Goal: Task Accomplishment & Management: Use online tool/utility

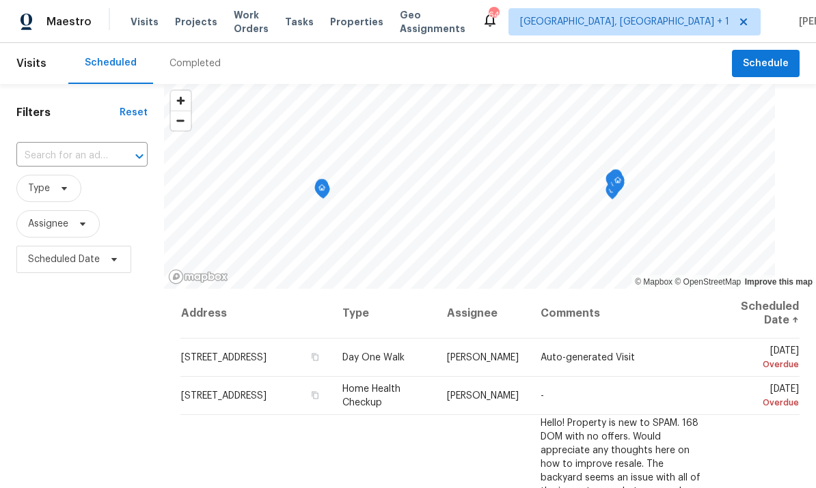
click at [180, 21] on span "Projects" at bounding box center [196, 22] width 42 height 14
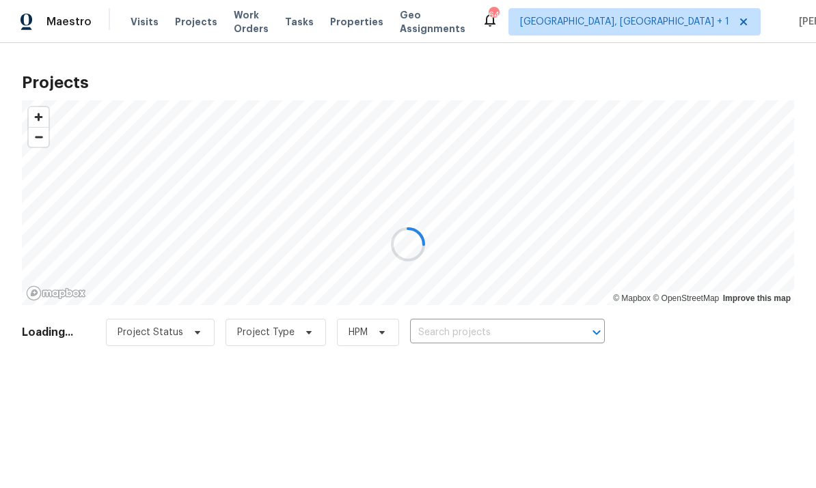
click at [464, 316] on div at bounding box center [408, 244] width 816 height 488
click at [463, 316] on div at bounding box center [408, 244] width 816 height 488
click at [475, 330] on div at bounding box center [408, 244] width 816 height 488
click at [480, 336] on div at bounding box center [408, 244] width 816 height 488
click at [480, 322] on div at bounding box center [408, 244] width 816 height 488
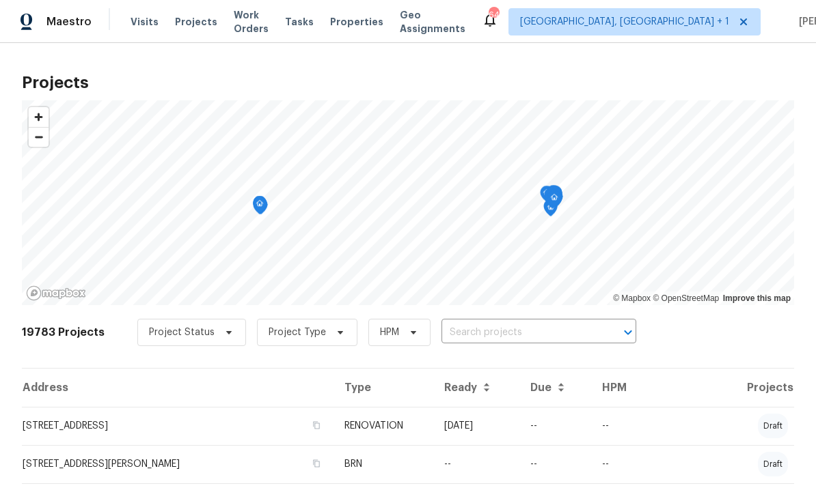
click at [469, 336] on input "text" at bounding box center [519, 332] width 156 height 21
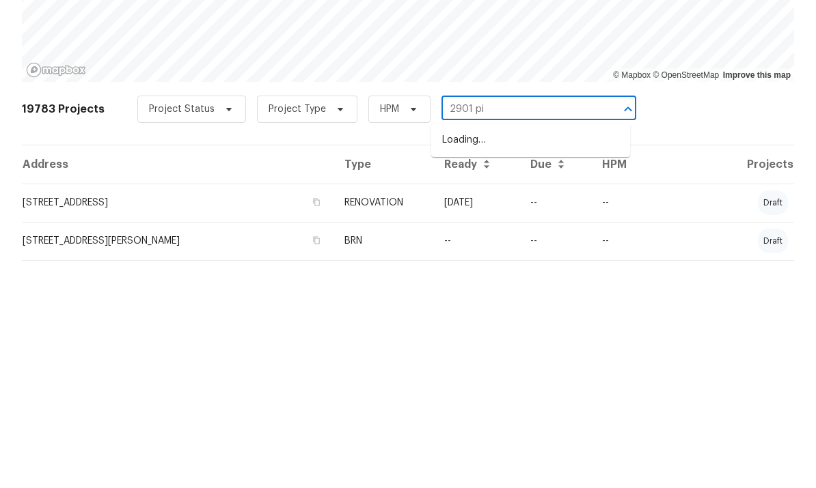
type input "2901 pin"
click at [536, 352] on li "[STREET_ADDRESS]" at bounding box center [530, 363] width 199 height 23
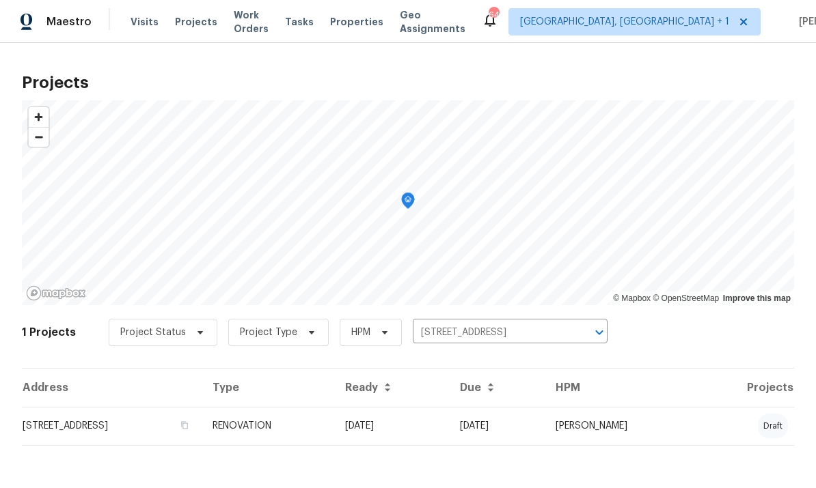
click at [428, 429] on td "[DATE]" at bounding box center [391, 426] width 115 height 38
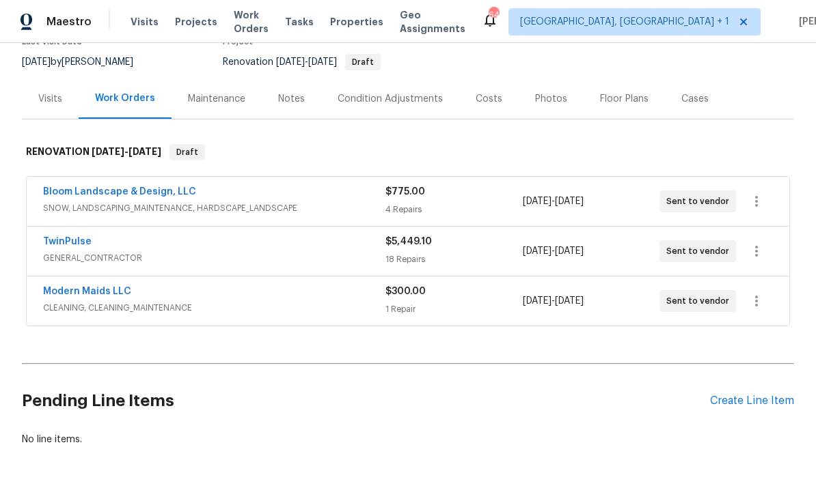
scroll to position [128, 0]
click at [748, 391] on div "Pending Line Items Create Line Item" at bounding box center [408, 402] width 772 height 64
click at [747, 396] on div "Create Line Item" at bounding box center [752, 402] width 84 height 13
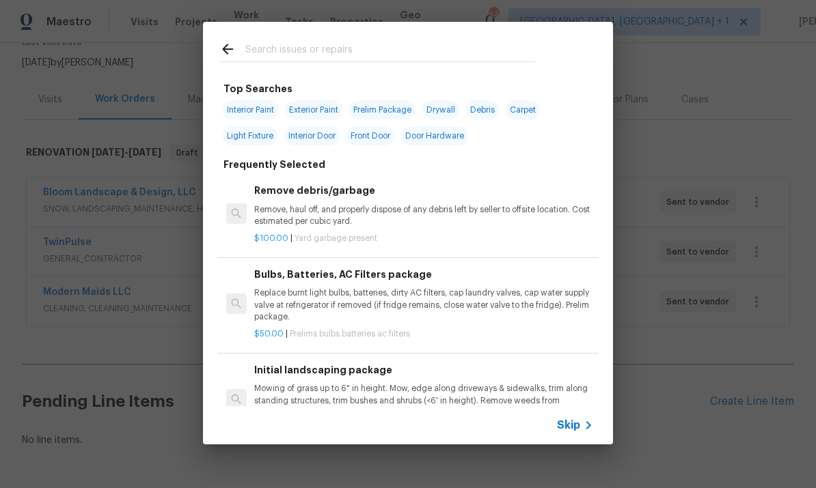
click at [273, 48] on input "text" at bounding box center [390, 51] width 290 height 20
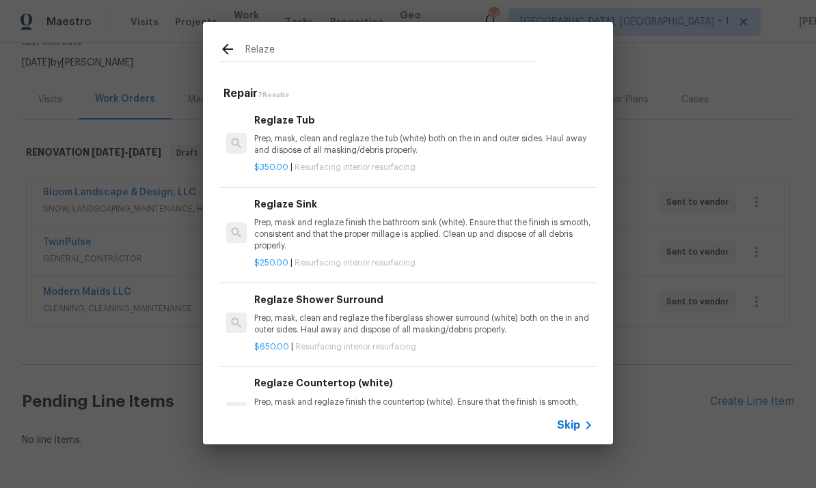
type input "Reglaze"
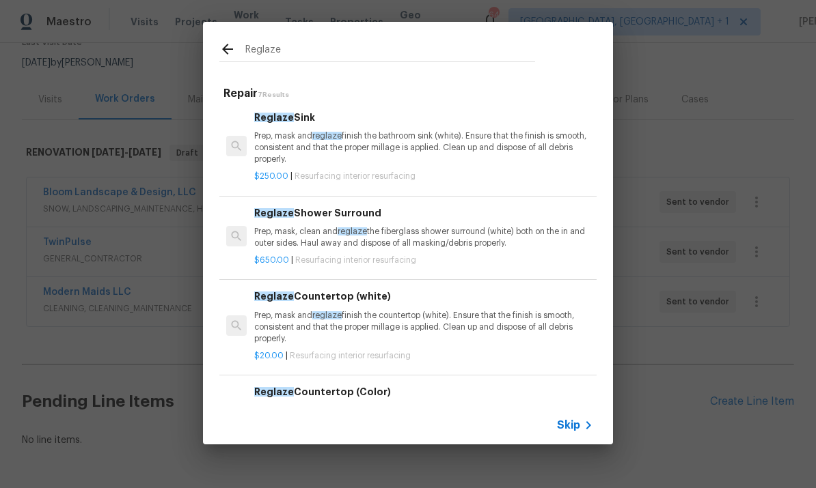
scroll to position [87, 0]
click at [444, 230] on p "Prep, mask, clean and reglaze the fiberglass shower surround (white) both on th…" at bounding box center [423, 237] width 339 height 23
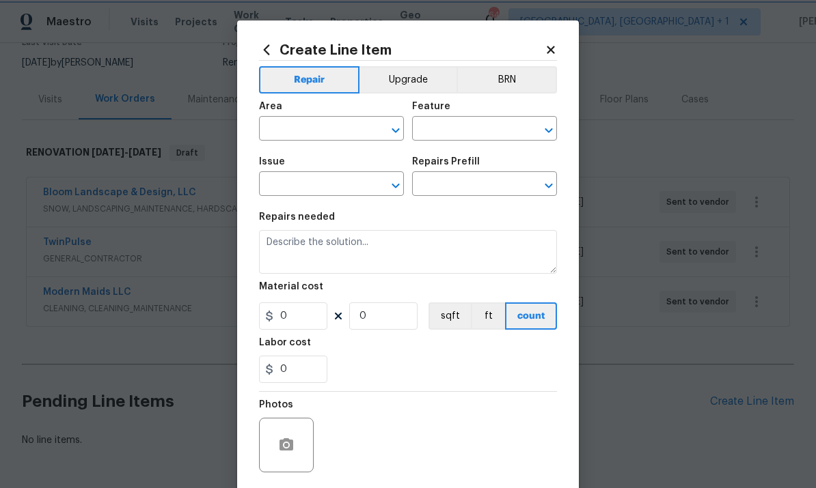
type input "Interior Resurfacing"
type textarea "Prep, mask, clean and reglaze the fiberglass shower surround (white) both on th…"
type input "1"
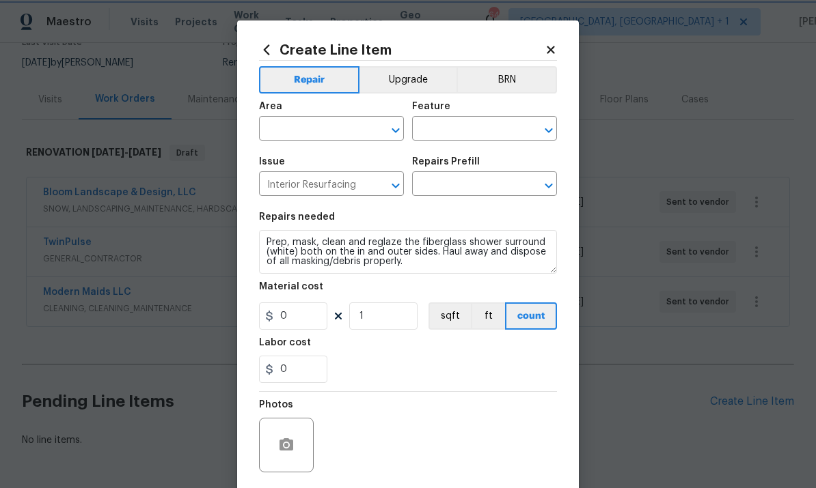
type input "Reglaze Shower Surround $650.00"
type input "650"
click at [447, 226] on div "Repairs needed" at bounding box center [408, 221] width 298 height 18
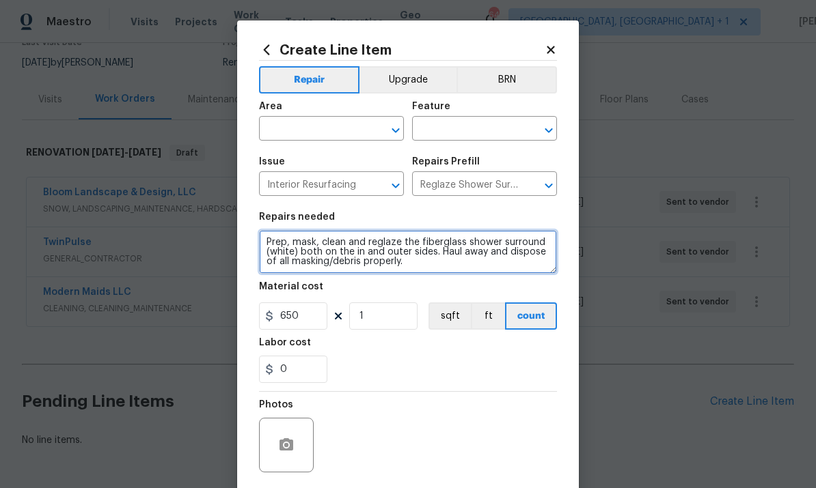
click at [318, 244] on textarea "Prep, mask, clean and reglaze the fiberglass shower surround (white) both on th…" at bounding box center [408, 252] width 298 height 44
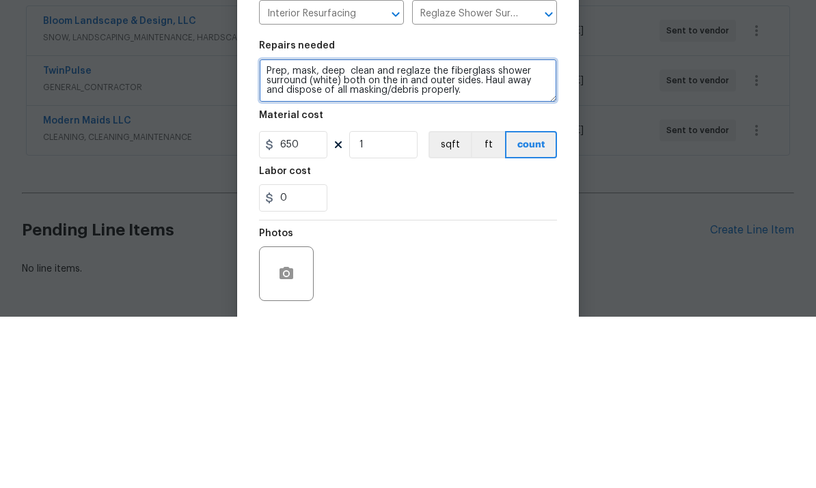
click at [446, 230] on textarea "Prep, mask, deep clean and reglaze the fiberglass shower surround (white) both …" at bounding box center [408, 252] width 298 height 44
click at [427, 230] on textarea "Prep, mask, deep clean and reglaze the fiberglass shower surround (white) both …" at bounding box center [408, 252] width 298 height 44
click at [266, 230] on textarea "Prep, mask, deep clean andthe fiberglass shower surround (white) both on the in…" at bounding box center [408, 252] width 298 height 44
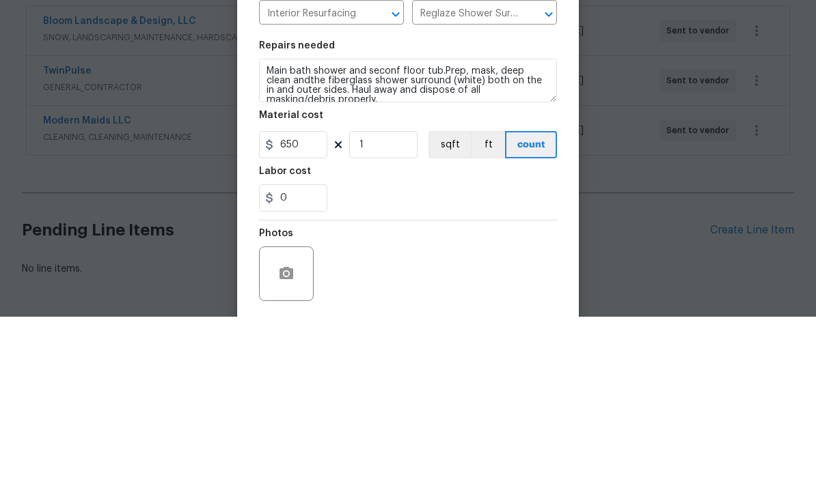
scroll to position [51, 0]
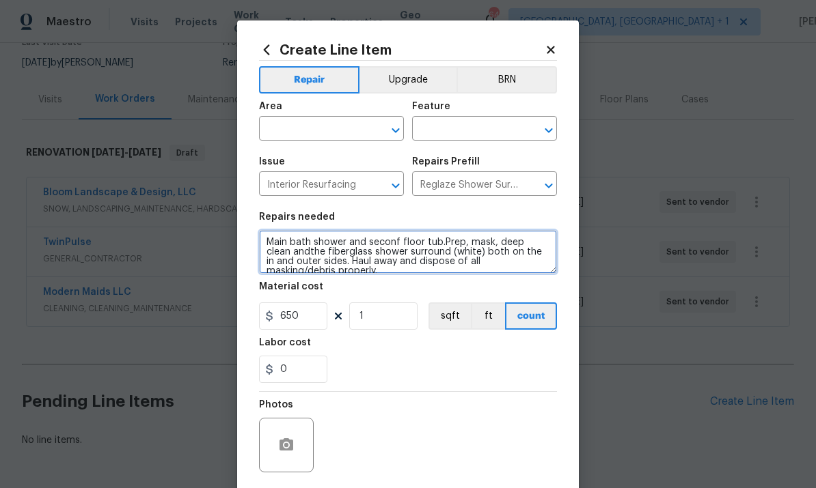
type textarea "Main bath shower and seconf floor tub.Prep, mask, deep clean andthe fiberglass …"
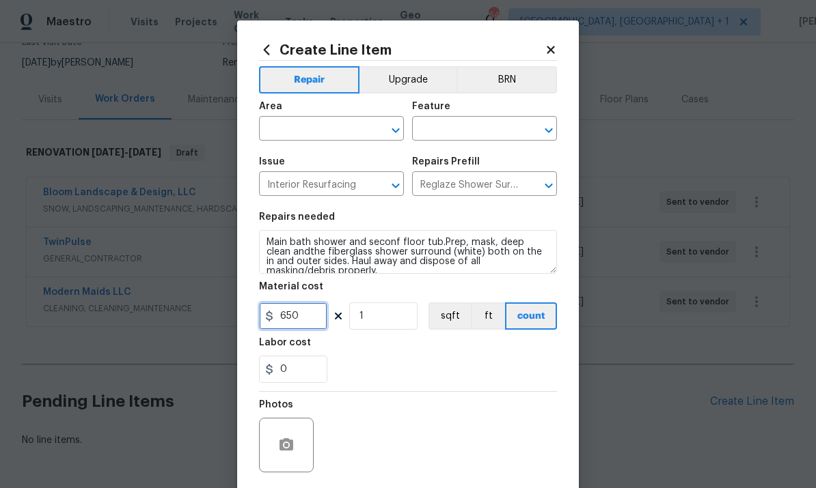
click at [314, 322] on input "650" at bounding box center [293, 316] width 68 height 27
type input "350"
click at [306, 130] on input "text" at bounding box center [312, 130] width 107 height 21
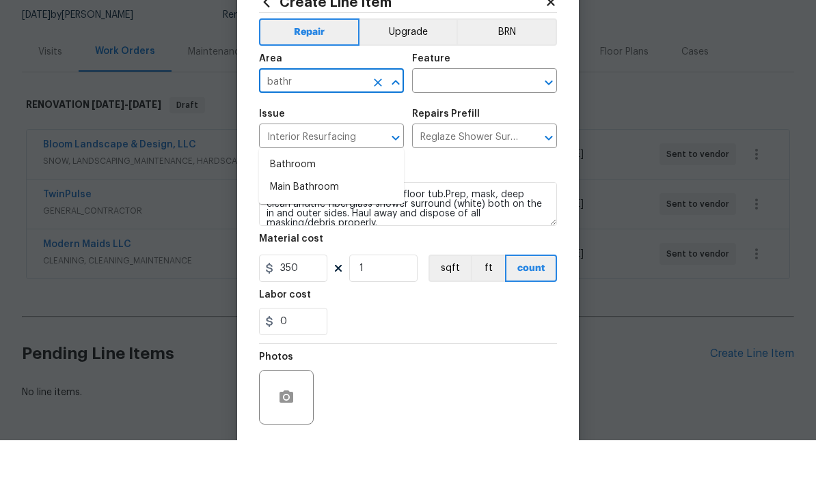
click at [307, 202] on li "Bathroom" at bounding box center [331, 213] width 145 height 23
type input "Bathroom"
click at [465, 120] on input "text" at bounding box center [465, 130] width 107 height 21
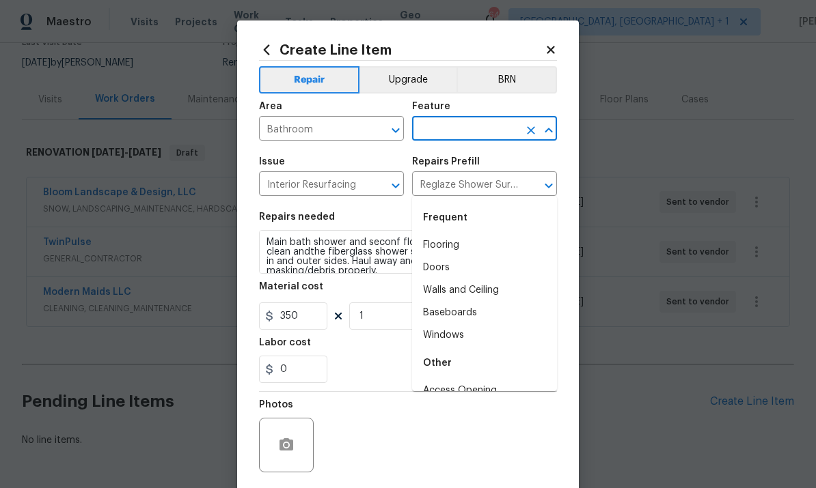
click at [449, 128] on input "text" at bounding box center [465, 130] width 107 height 21
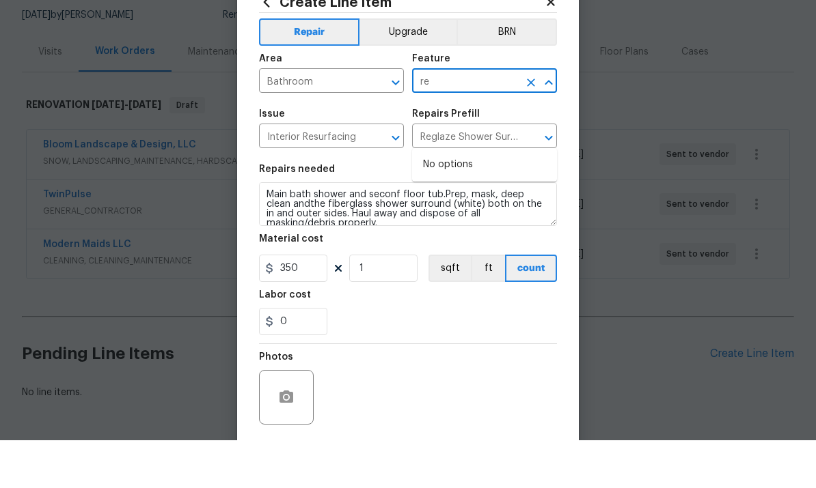
type input "r"
click at [450, 234] on li "Bathtub" at bounding box center [484, 245] width 145 height 23
type input "Bathtub"
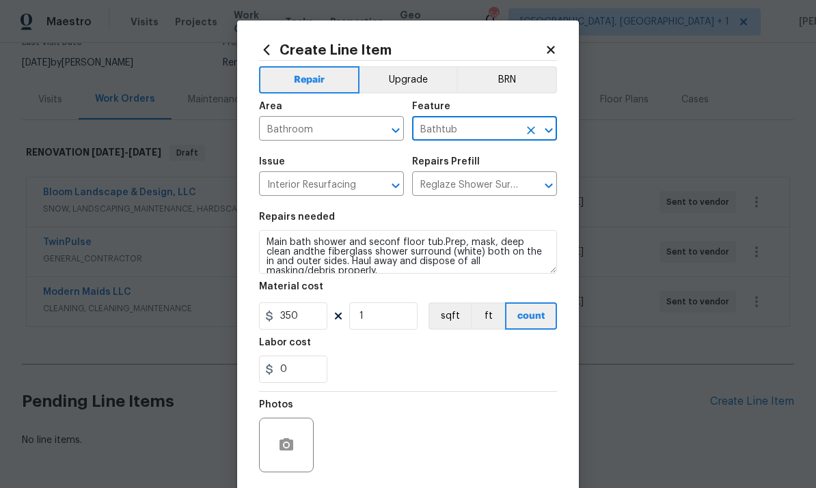
click at [294, 427] on div at bounding box center [286, 445] width 55 height 55
click at [291, 444] on icon "button" at bounding box center [286, 445] width 14 height 12
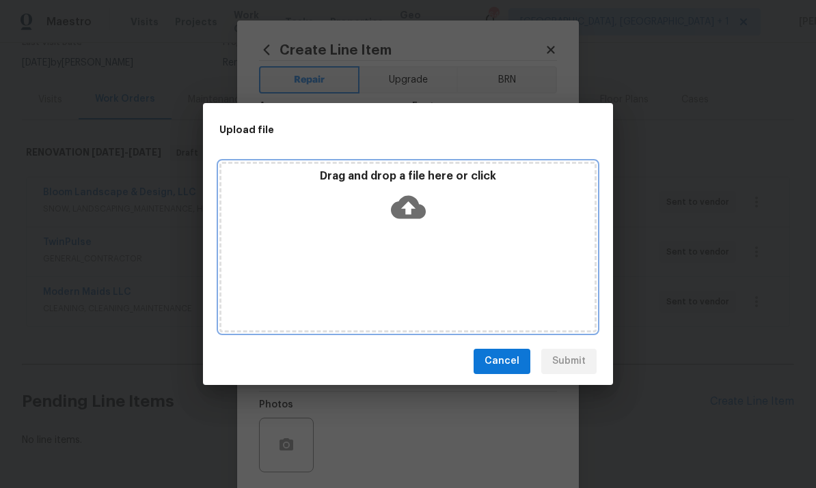
click at [416, 197] on icon at bounding box center [408, 207] width 35 height 35
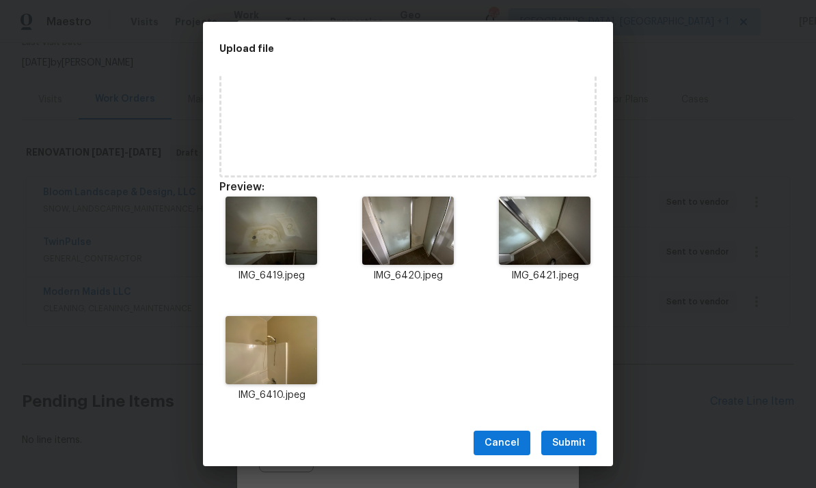
scroll to position [73, 0]
click at [582, 439] on span "Submit" at bounding box center [568, 443] width 33 height 17
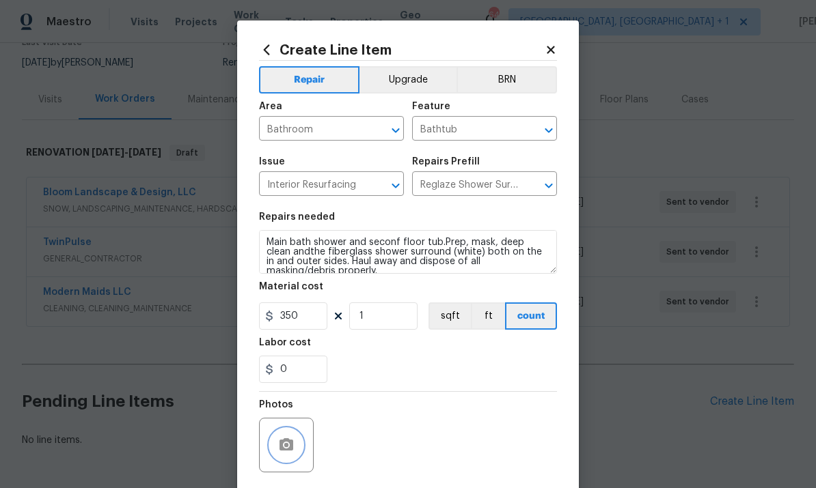
scroll to position [0, 0]
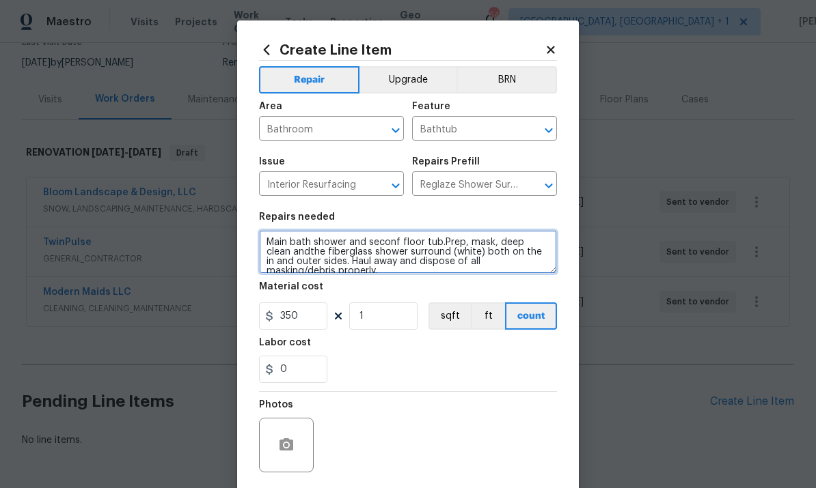
click at [352, 248] on textarea "Main bath shower and seconf floor tub.Prep, mask, deep clean andthe fiberglass …" at bounding box center [408, 252] width 298 height 44
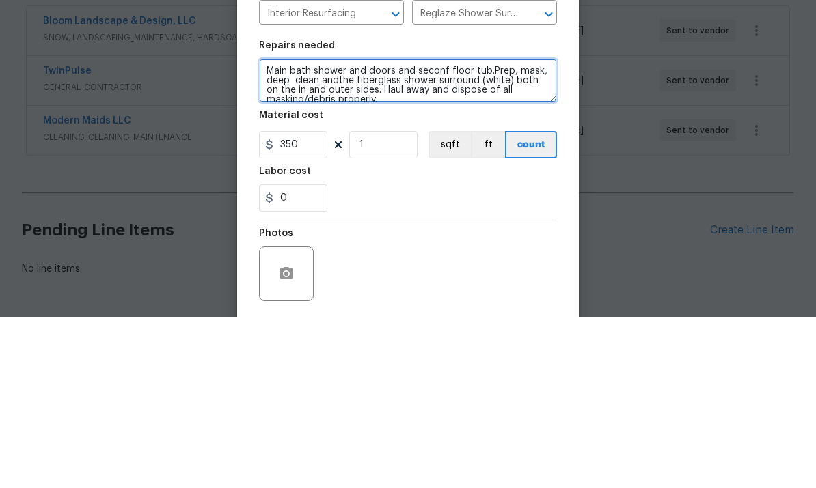
click at [445, 230] on textarea "Main bath shower and doors and seconf floor tub.Prep, mask, deep clean andthe f…" at bounding box center [408, 252] width 298 height 44
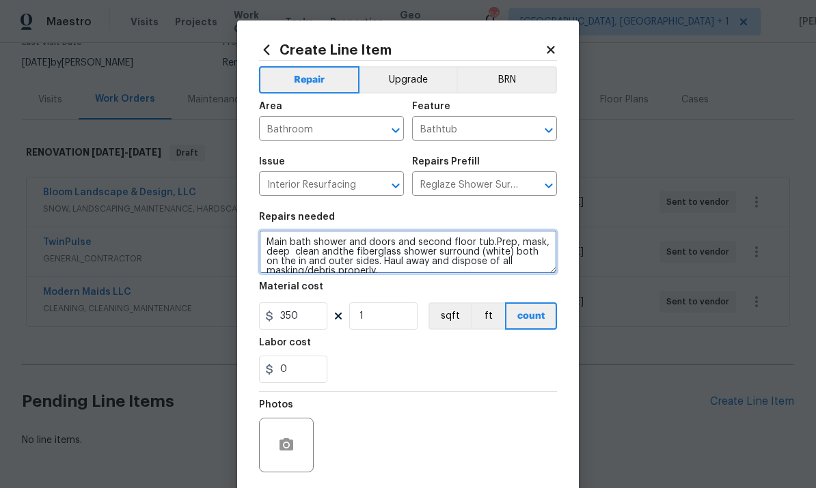
click at [347, 255] on textarea "Main bath shower and doors and second floor tub.Prep, mask, deep clean andthe f…" at bounding box center [408, 252] width 298 height 44
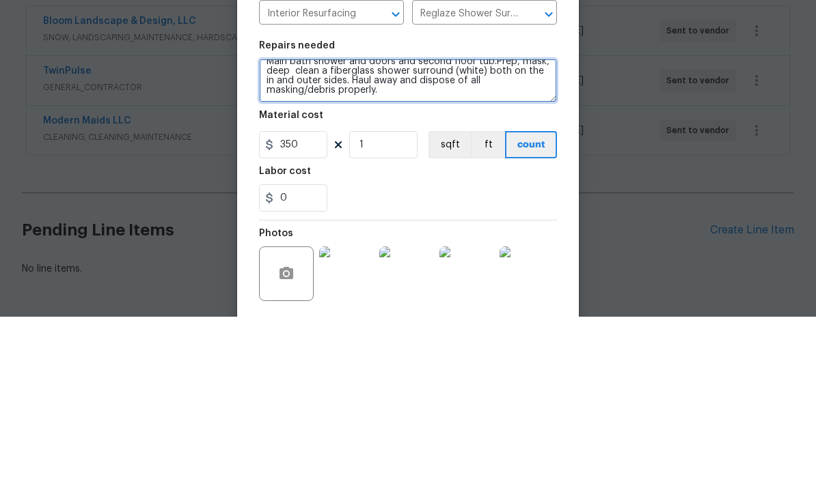
click at [480, 230] on textarea "Main bath shower and doors and second floor tub.Prep, mask, deep clean a fiberg…" at bounding box center [408, 252] width 298 height 44
click at [447, 230] on textarea "Main bath shower and doors and second floor tub.Prep, mask, deep clean a fiberg…" at bounding box center [408, 252] width 298 height 44
click at [320, 230] on textarea "Main bath shower and doors and second floor tub.Prep, mask, deep clean a fiberg…" at bounding box center [408, 252] width 298 height 44
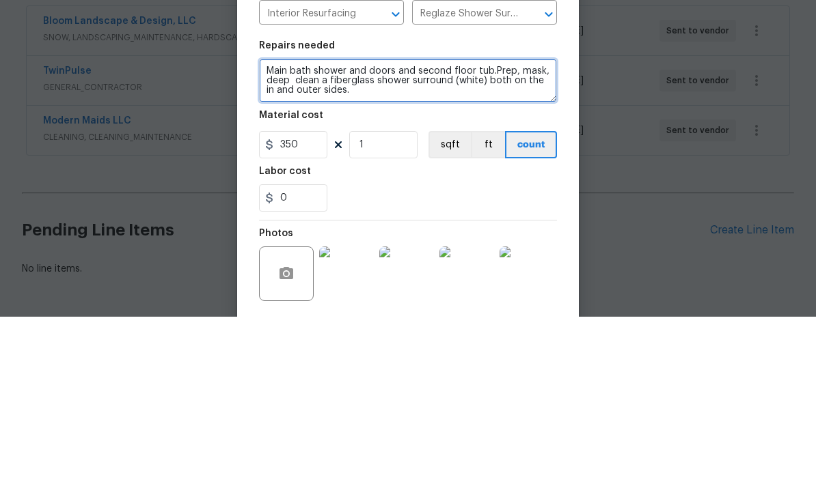
click at [486, 230] on textarea "Main bath shower and doors and second floor tub.Prep, mask, deep clean a fiberg…" at bounding box center [408, 252] width 298 height 44
click at [462, 230] on textarea "Main bath shower and doors and second floor tub.Prep, mask, deep clean a fiberg…" at bounding box center [408, 252] width 298 height 44
click at [314, 230] on textarea "Main bath shower and doors and second floor tub.Prep, mask, deep clean a fiberg…" at bounding box center [408, 252] width 298 height 44
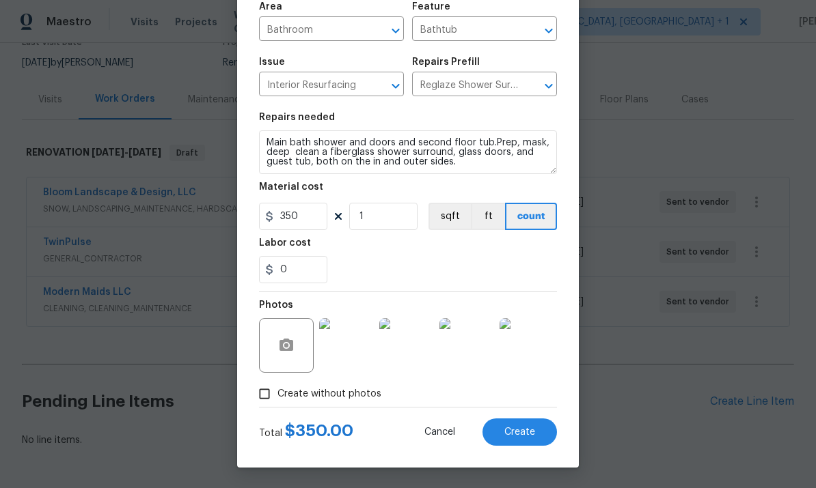
scroll to position [102, 0]
type textarea "Main bath shower and doors and second floor tub.Prep, mask, deep clean a fiberg…"
click at [532, 433] on span "Create" at bounding box center [519, 433] width 31 height 10
type input "0"
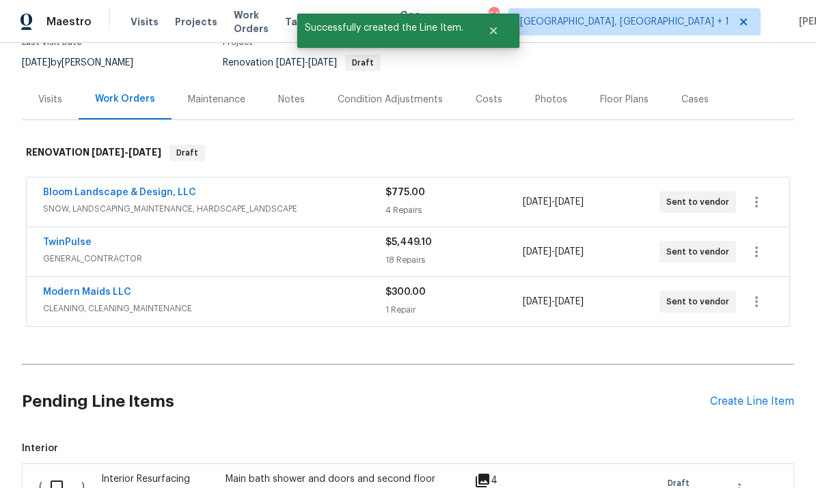
click at [53, 473] on input "checkbox" at bounding box center [61, 487] width 39 height 29
checkbox input "true"
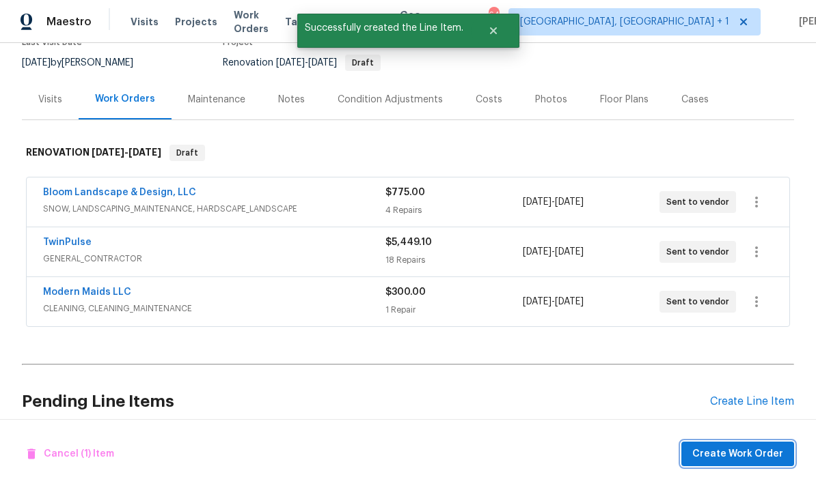
click at [740, 443] on button "Create Work Order" at bounding box center [737, 454] width 113 height 25
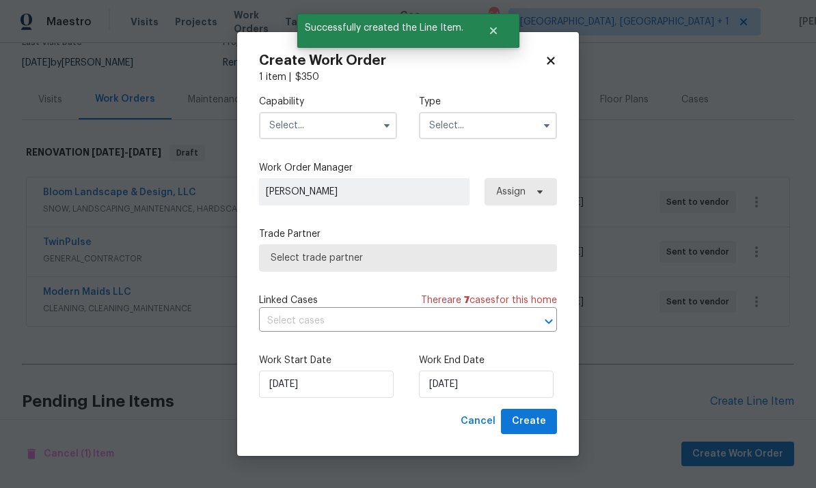
click at [374, 117] on input "text" at bounding box center [328, 125] width 138 height 27
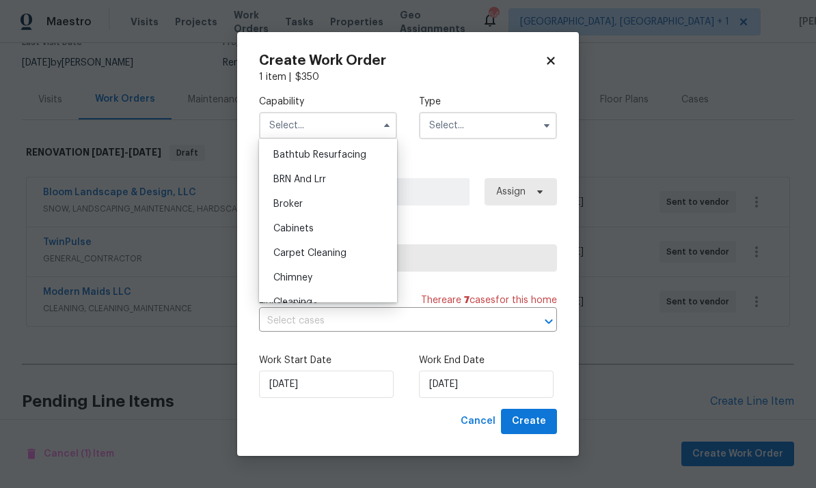
scroll to position [33, 0]
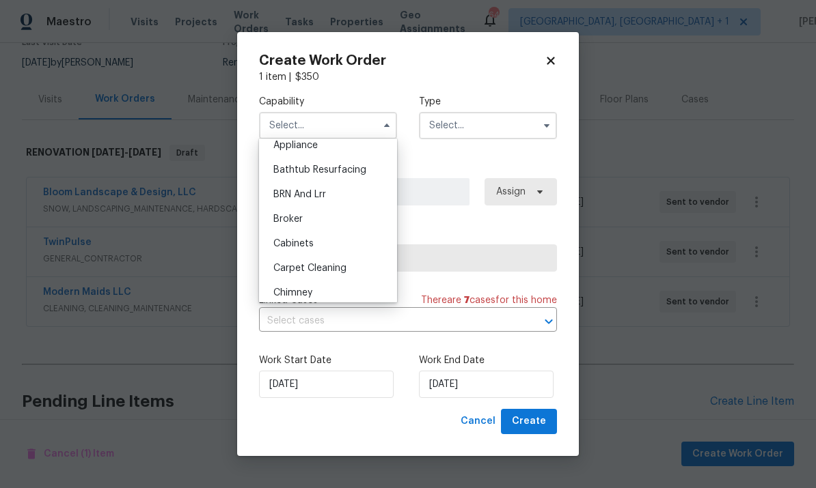
click at [358, 164] on div "Bathtub Resurfacing" at bounding box center [327, 170] width 131 height 25
type input "Bathtub Resurfacing"
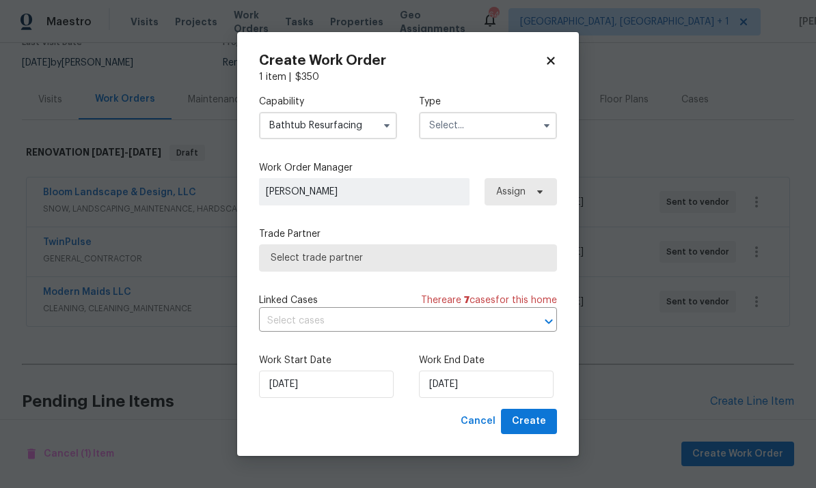
click at [524, 124] on input "text" at bounding box center [488, 125] width 138 height 27
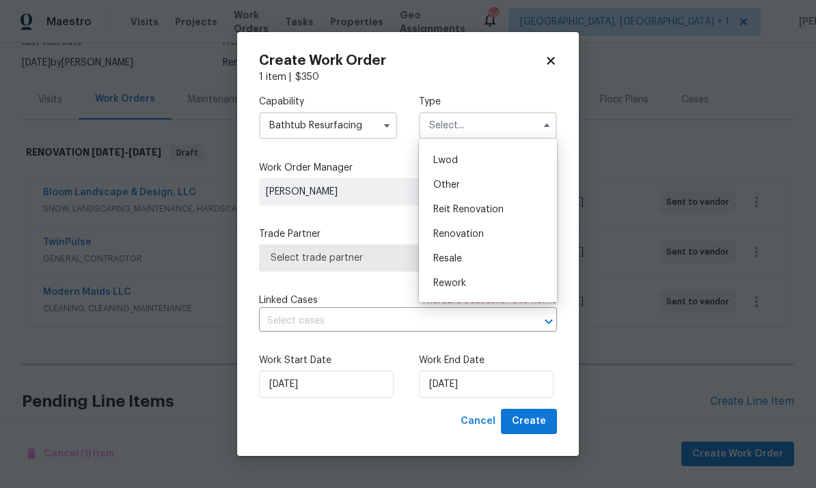
scroll to position [147, 0]
click at [488, 235] on div "Renovation" at bounding box center [487, 229] width 131 height 25
type input "Renovation"
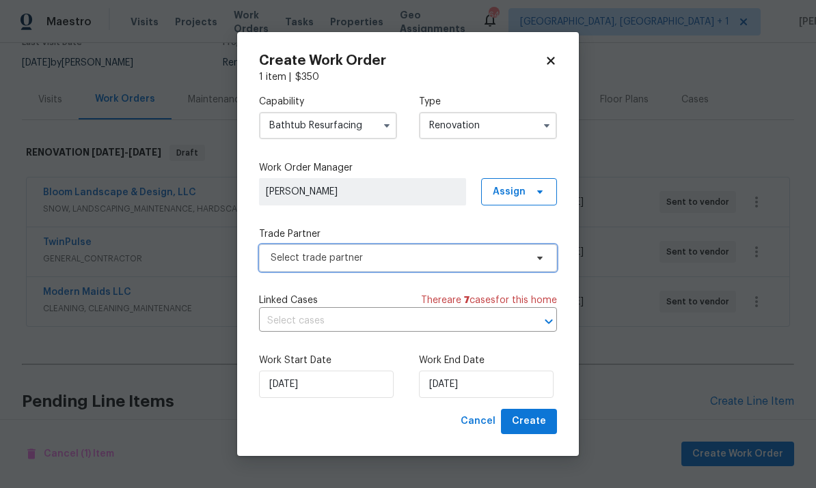
click at [534, 265] on span "Select trade partner" at bounding box center [408, 258] width 298 height 27
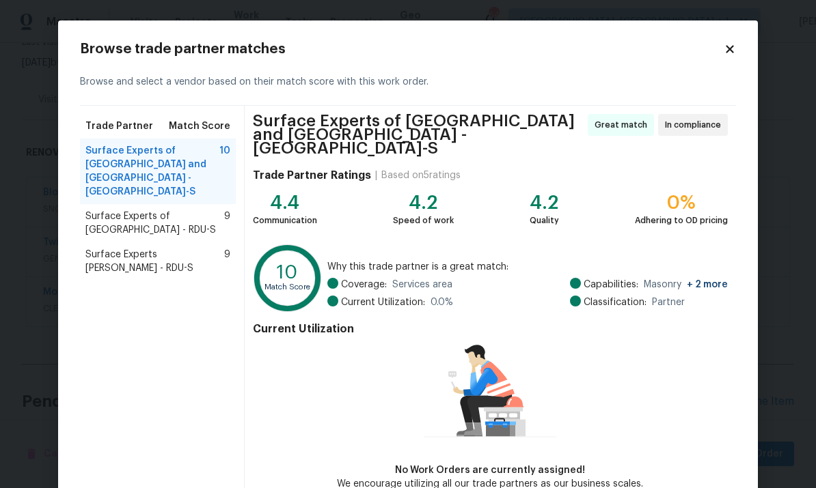
click at [191, 210] on span "Surface Experts of [GEOGRAPHIC_DATA] - RDU-S" at bounding box center [154, 223] width 139 height 27
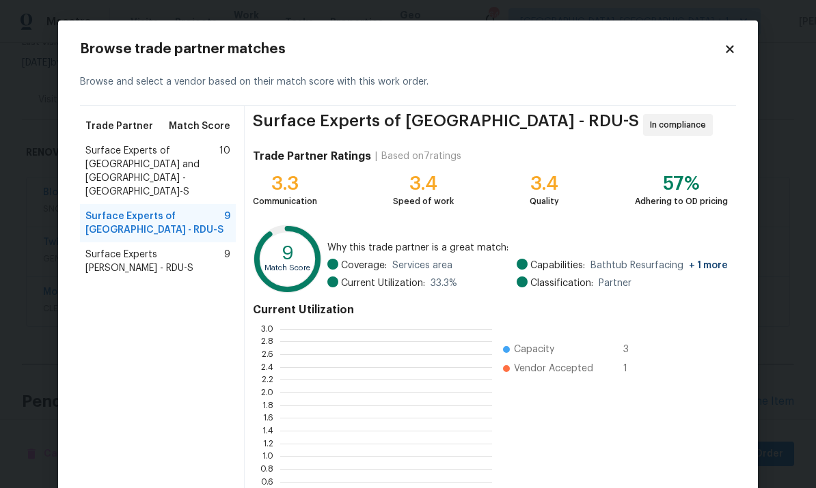
scroll to position [1, 1]
click at [730, 46] on icon at bounding box center [729, 49] width 12 height 12
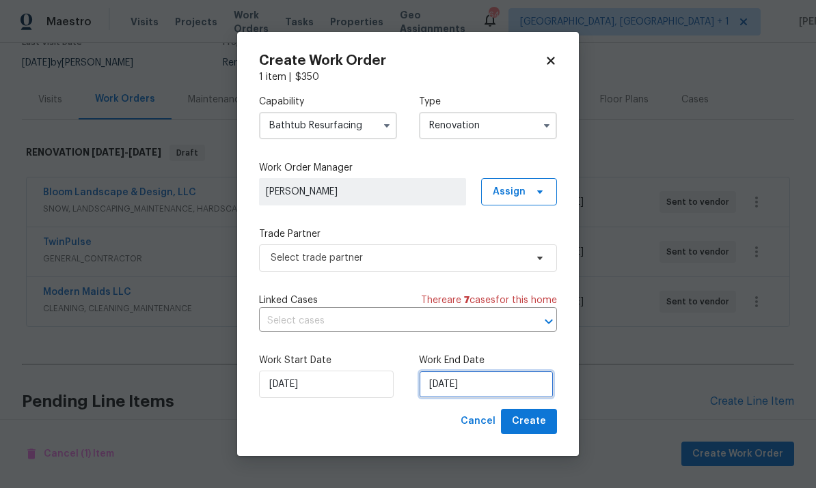
click at [499, 398] on input "[DATE]" at bounding box center [486, 384] width 135 height 27
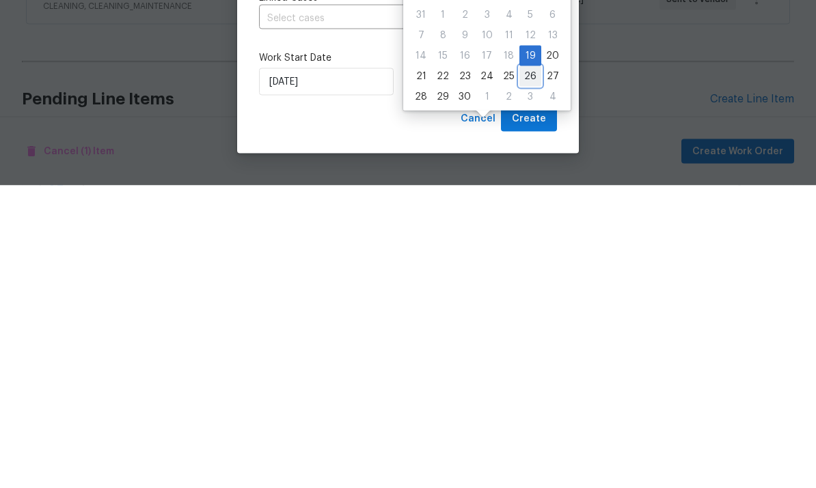
click at [527, 370] on div "26" at bounding box center [530, 379] width 22 height 19
type input "[DATE]"
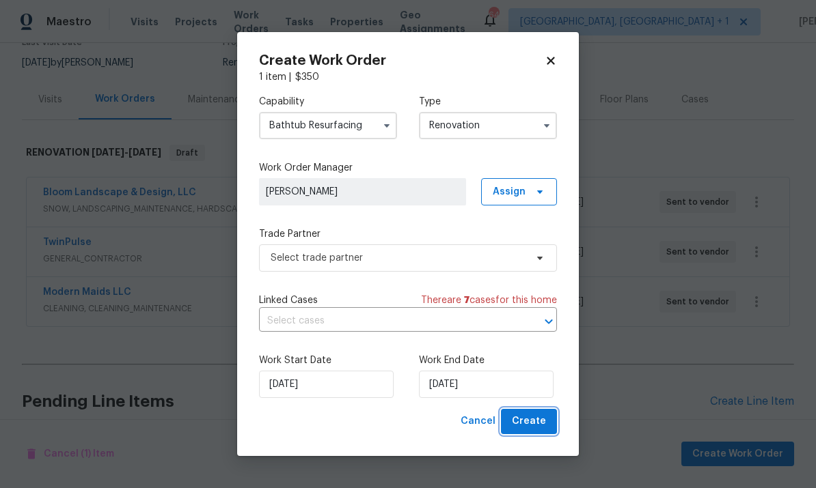
click at [542, 424] on span "Create" at bounding box center [529, 421] width 34 height 17
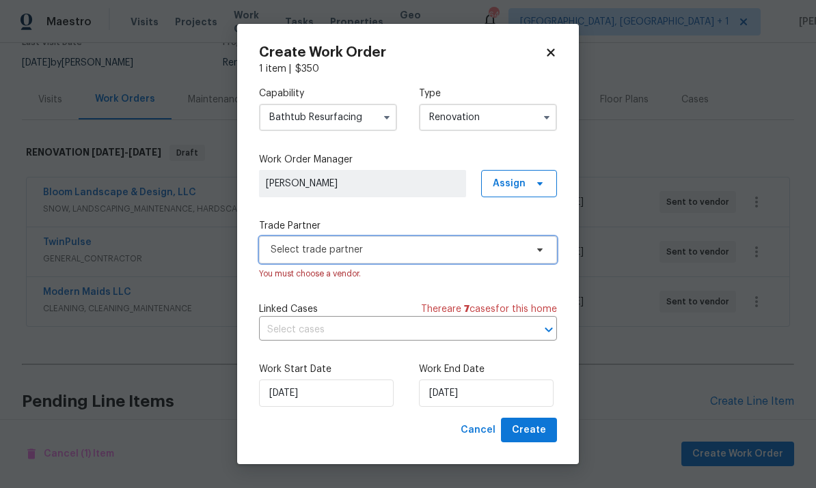
click at [529, 254] on span "Select trade partner" at bounding box center [408, 249] width 298 height 27
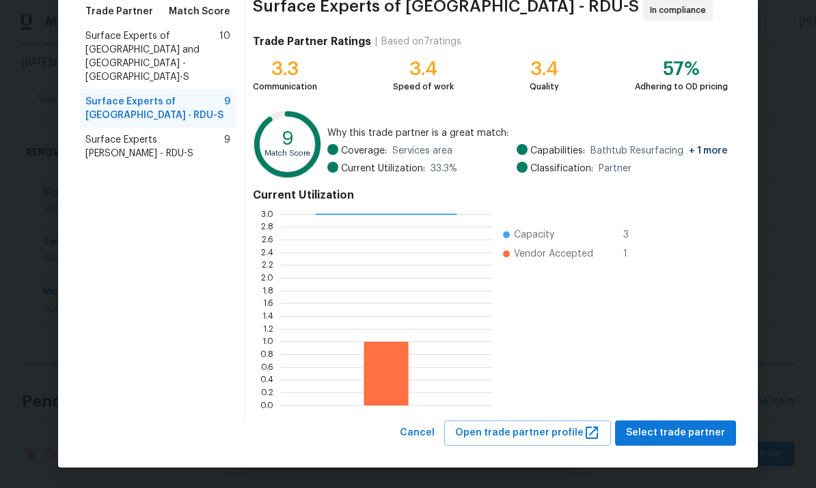
scroll to position [114, 0]
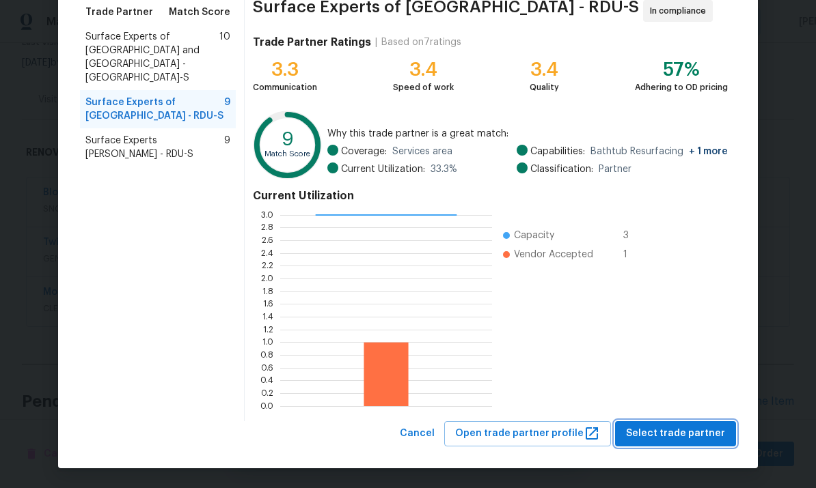
click at [679, 435] on span "Select trade partner" at bounding box center [675, 434] width 99 height 17
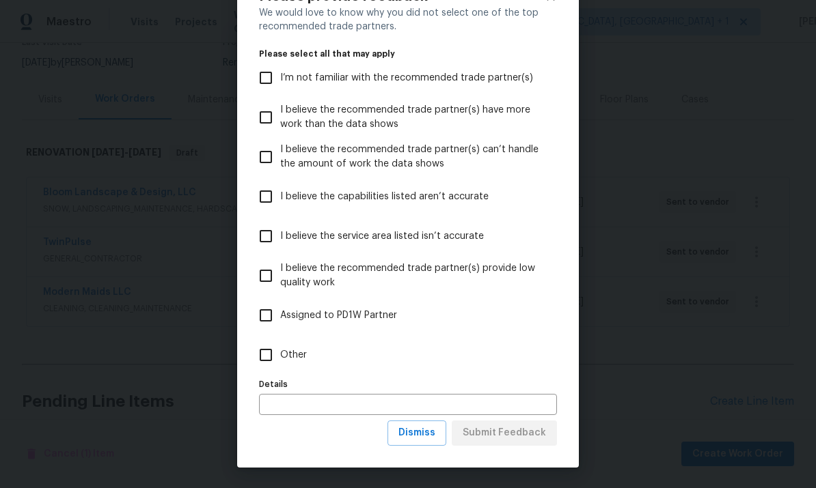
scroll to position [53, 0]
click at [434, 434] on span "Dismiss" at bounding box center [416, 433] width 37 height 17
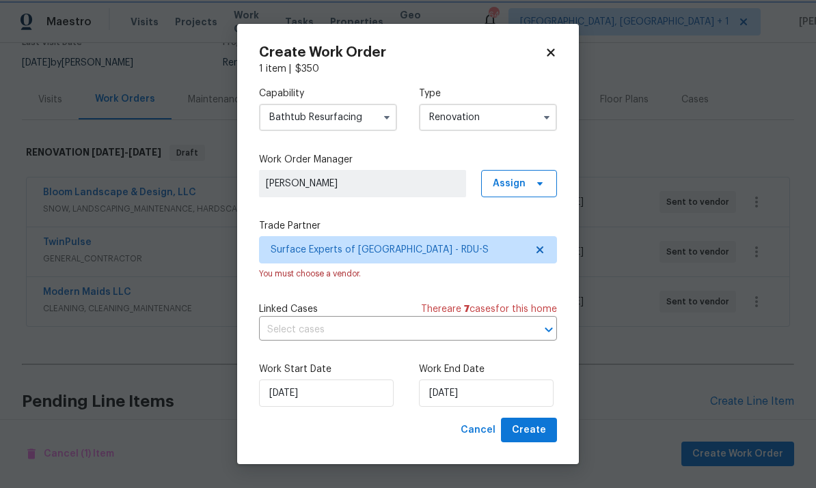
scroll to position [0, 0]
click at [540, 433] on span "Create" at bounding box center [529, 430] width 34 height 17
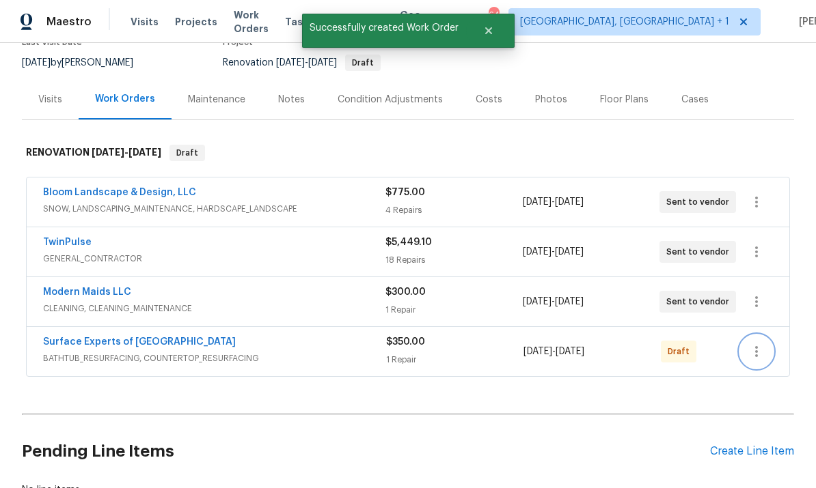
click at [751, 344] on icon "button" at bounding box center [756, 352] width 16 height 16
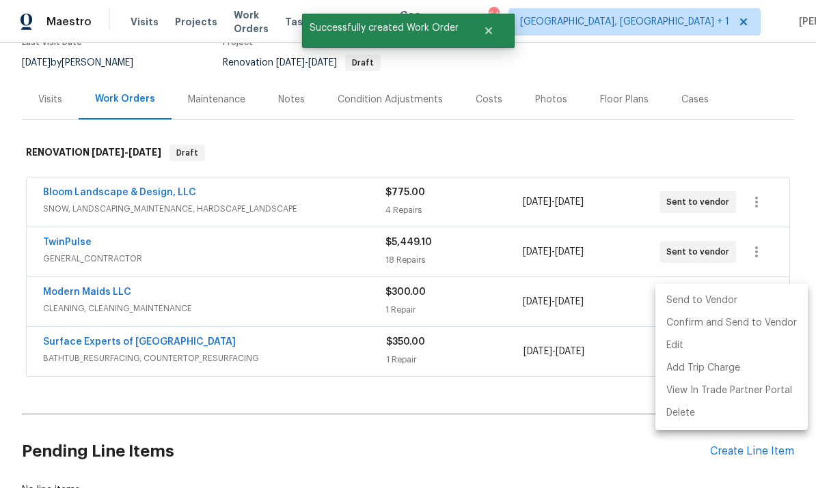
click at [695, 306] on li "Send to Vendor" at bounding box center [731, 301] width 152 height 23
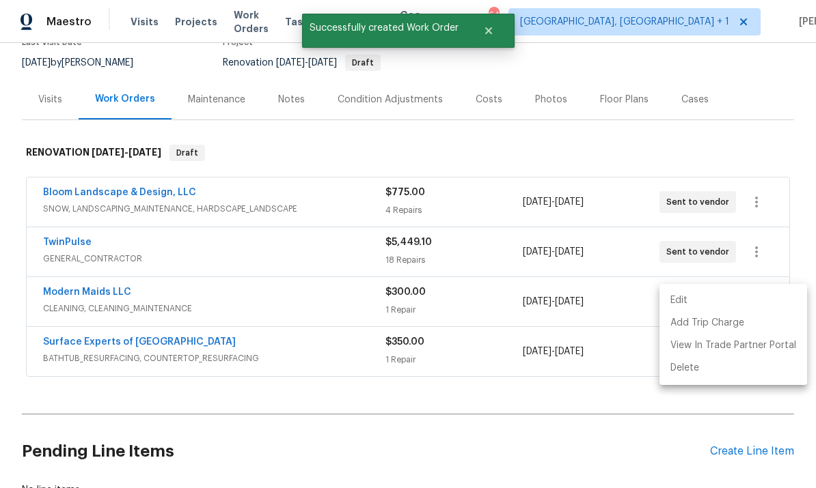
click at [544, 421] on div at bounding box center [408, 244] width 816 height 488
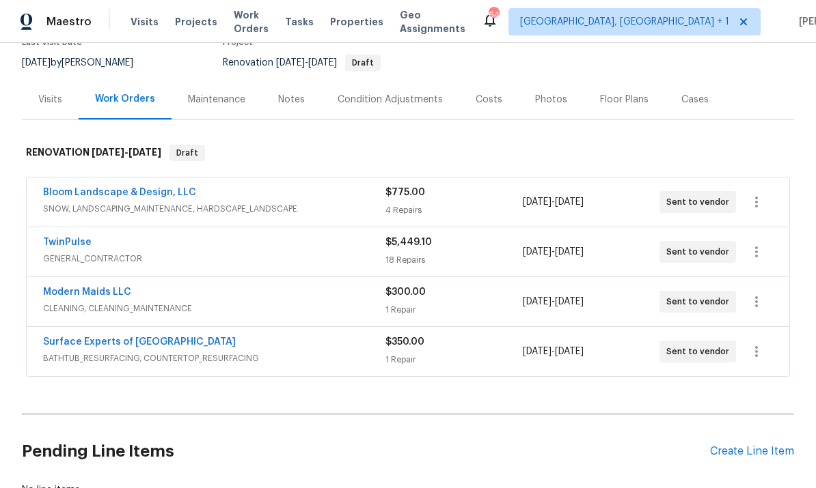
click at [755, 445] on div "Create Line Item" at bounding box center [752, 451] width 84 height 13
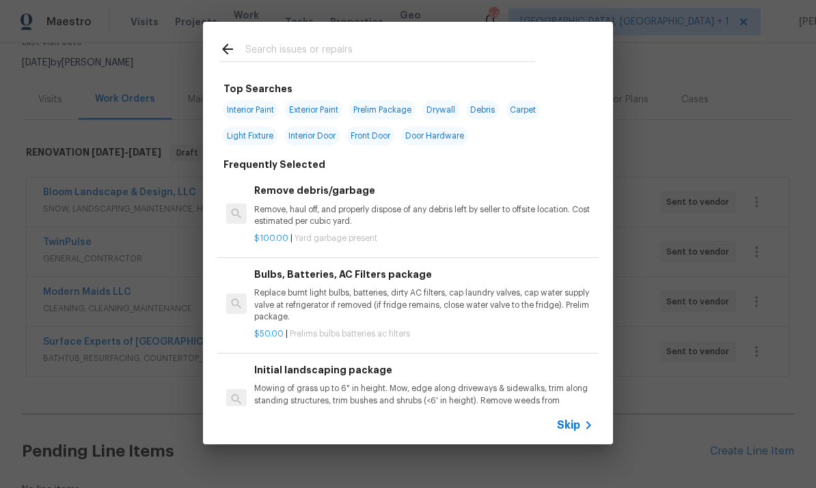
click at [289, 42] on input "text" at bounding box center [390, 51] width 290 height 20
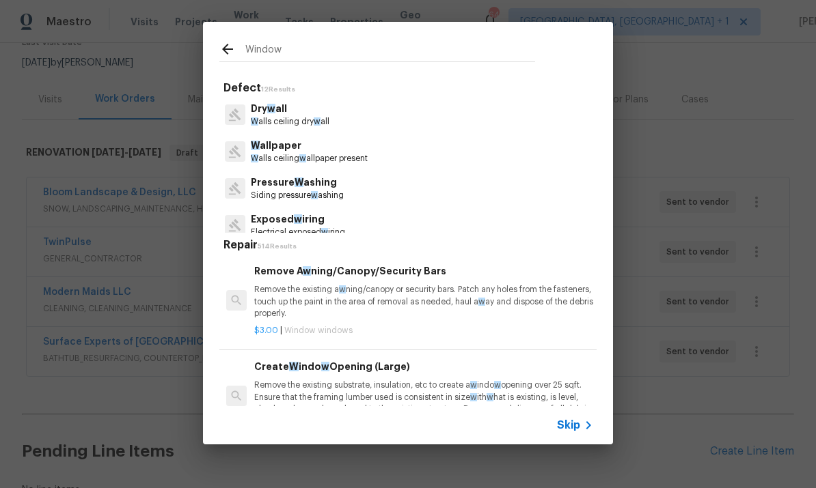
type input "Windows"
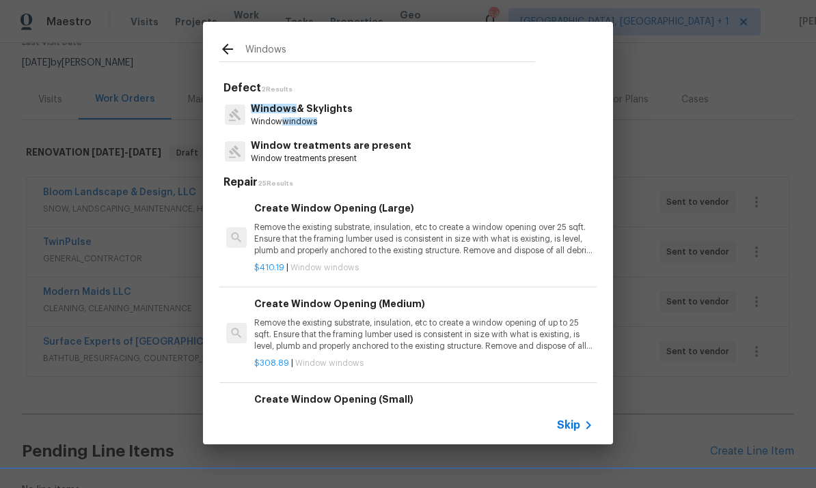
click at [314, 109] on p "Windows & Skylights" at bounding box center [302, 109] width 102 height 14
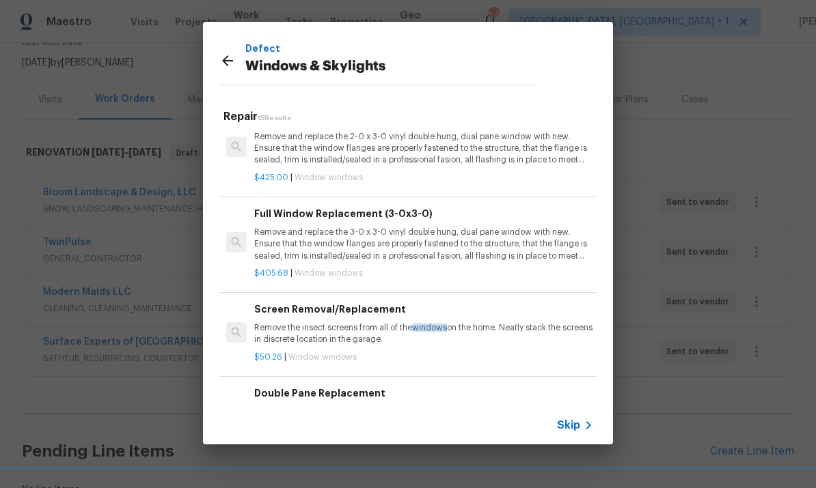
scroll to position [311, 0]
click at [448, 238] on p "Remove and replace the 3-0 x 3-0 vinyl double hung, dual pane window with new. …" at bounding box center [423, 244] width 339 height 35
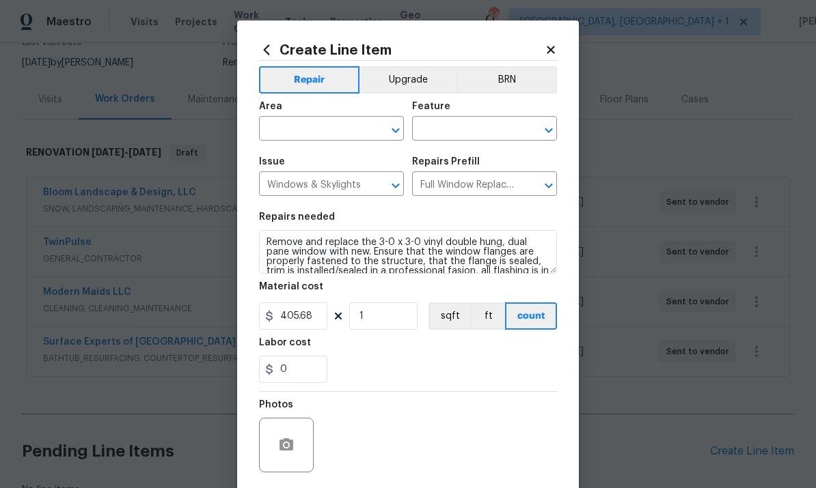
click at [327, 128] on input "text" at bounding box center [312, 130] width 107 height 21
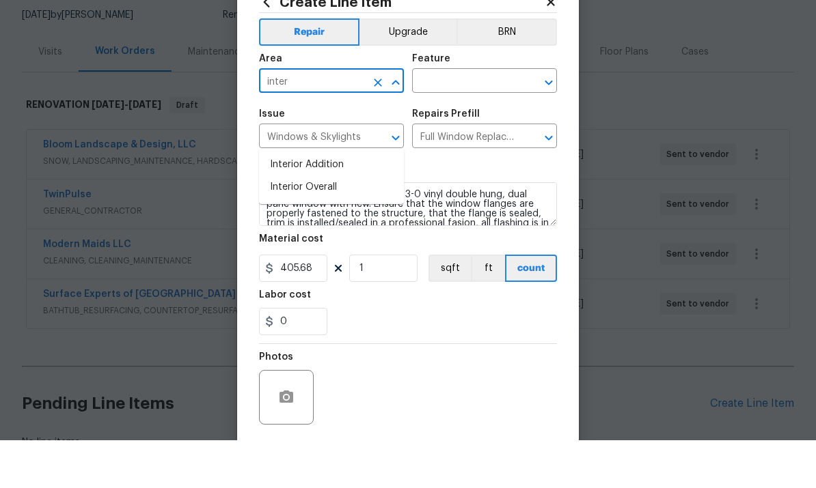
click at [319, 224] on li "Interior Overall" at bounding box center [331, 235] width 145 height 23
type input "Interior Overall"
click at [460, 120] on input "text" at bounding box center [465, 130] width 107 height 21
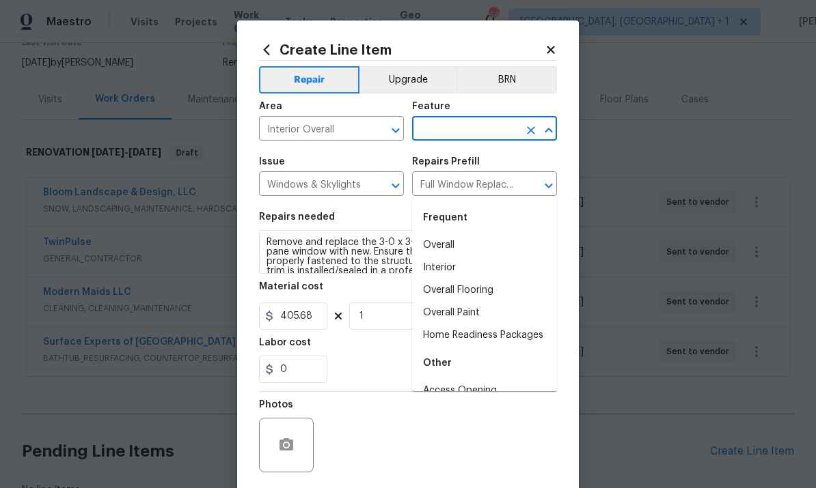
click at [472, 131] on input "text" at bounding box center [465, 130] width 107 height 21
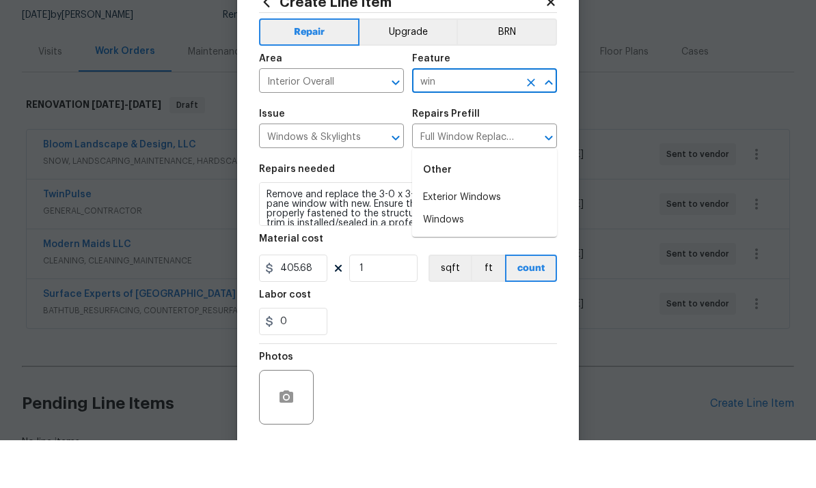
click at [486, 234] on li "Exterior Windows" at bounding box center [484, 245] width 145 height 23
type input "Exterior Windows"
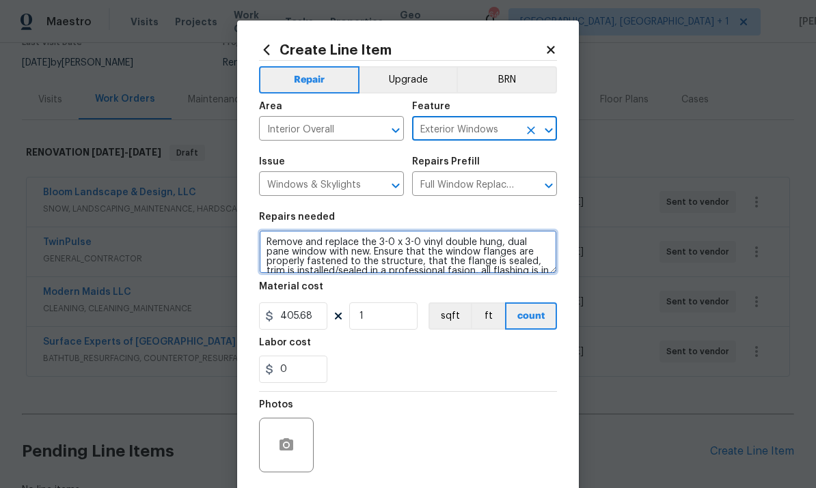
click at [266, 242] on textarea "Remove and replace the 3-0 x 3-0 vinyl double hung, dual pane window with new. …" at bounding box center [408, 252] width 298 height 44
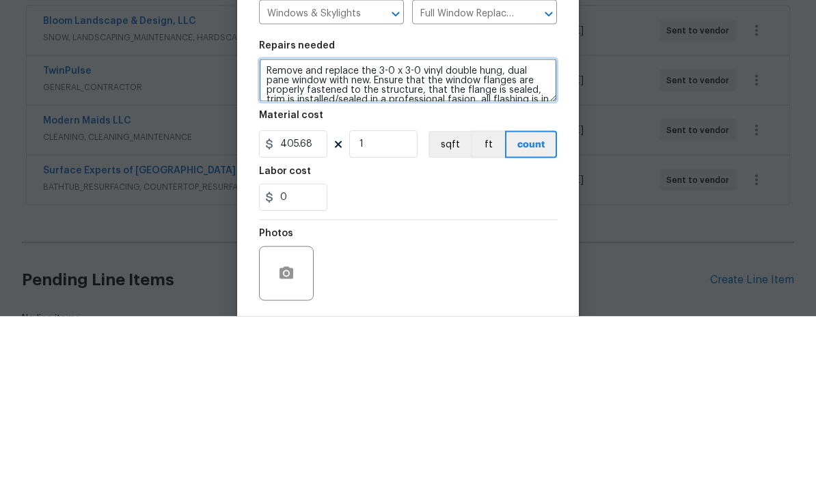
click at [418, 230] on textarea "Remove and replace the 3-0 x 3-0 vinyl double hung, dual pane window with new. …" at bounding box center [408, 252] width 298 height 44
click at [308, 230] on textarea "Remove and replace tvinyl double hung, dual pane window with new. Ensure that t…" at bounding box center [408, 252] width 298 height 44
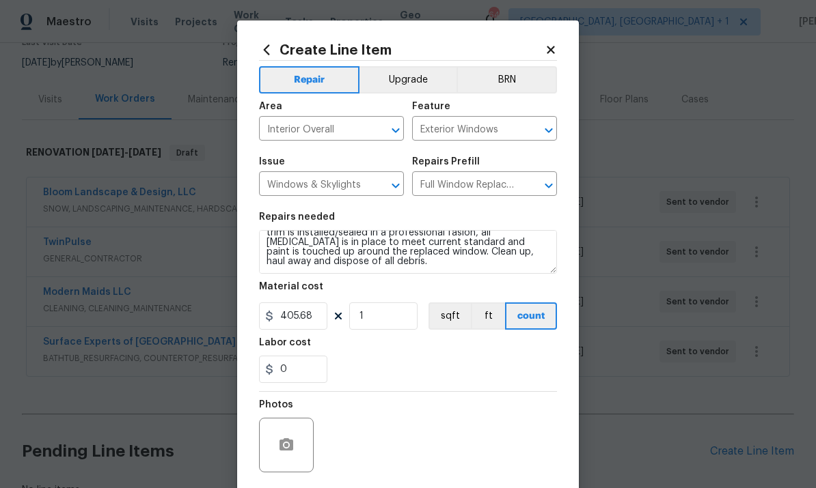
scroll to position [48, 0]
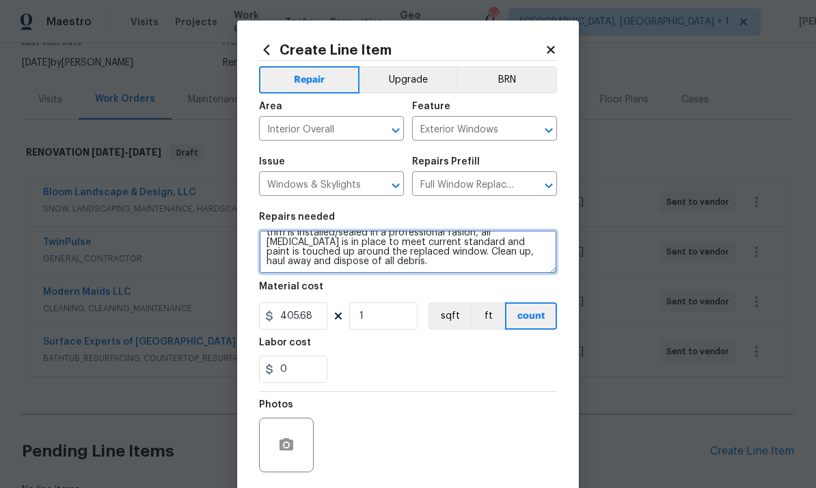
click at [326, 267] on textarea "Remove and replace tvinyl double hung, dual pane window with new with blown sea…" at bounding box center [408, 252] width 298 height 44
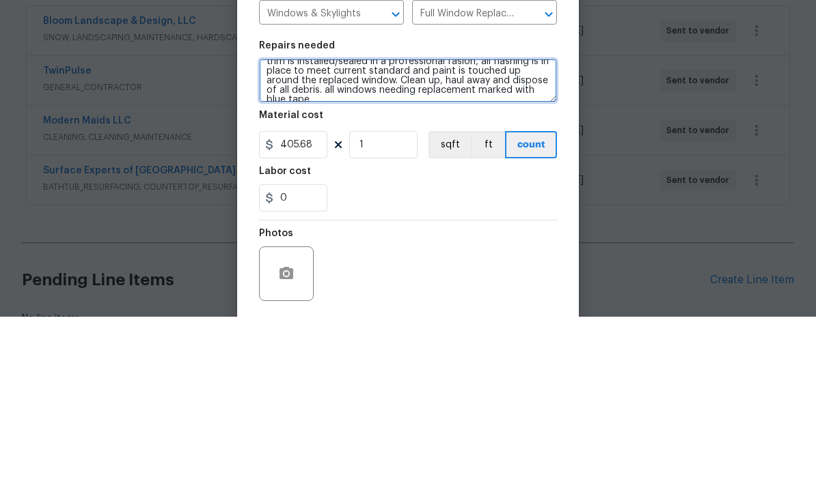
scroll to position [51, 0]
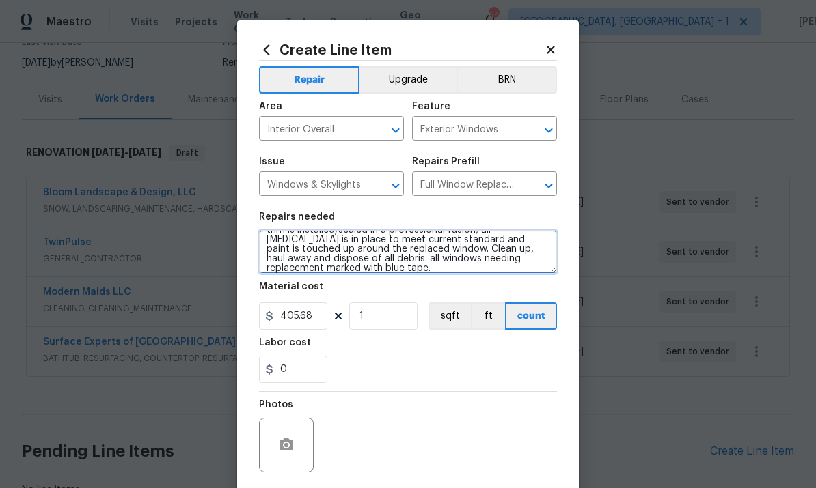
type textarea "Remove and replace tvinyl double hung, dual pane window with new with blown sea…"
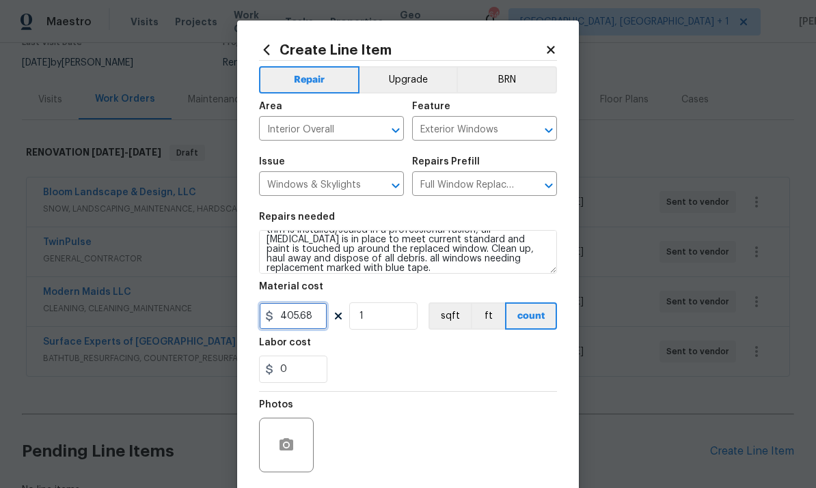
click at [311, 322] on input "405.68" at bounding box center [293, 316] width 68 height 27
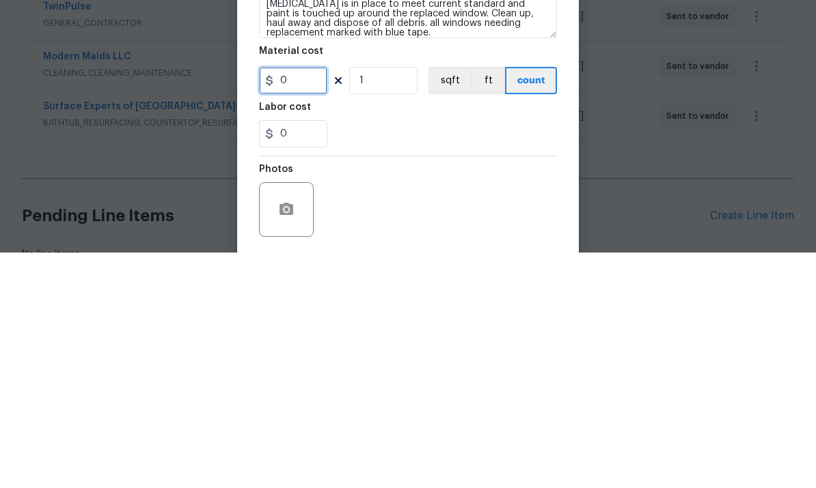
type input "1"
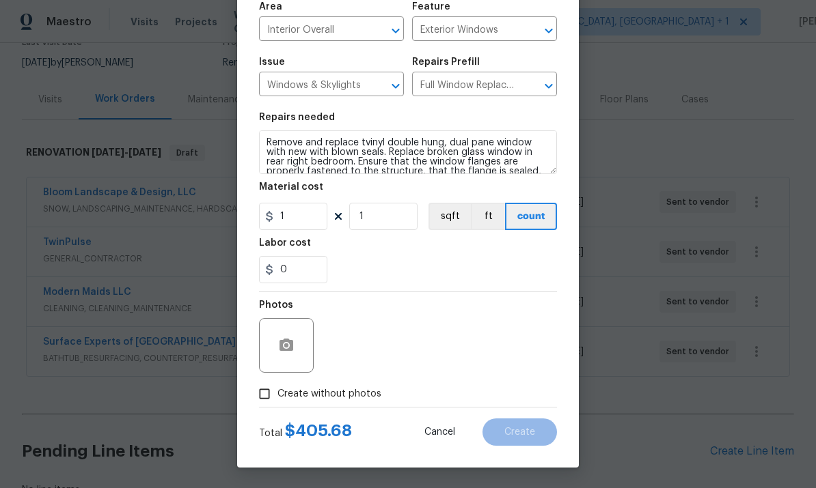
scroll to position [0, 0]
click at [266, 137] on textarea "Remove and replace tvinyl double hung, dual pane window with new with blown sea…" at bounding box center [408, 152] width 298 height 44
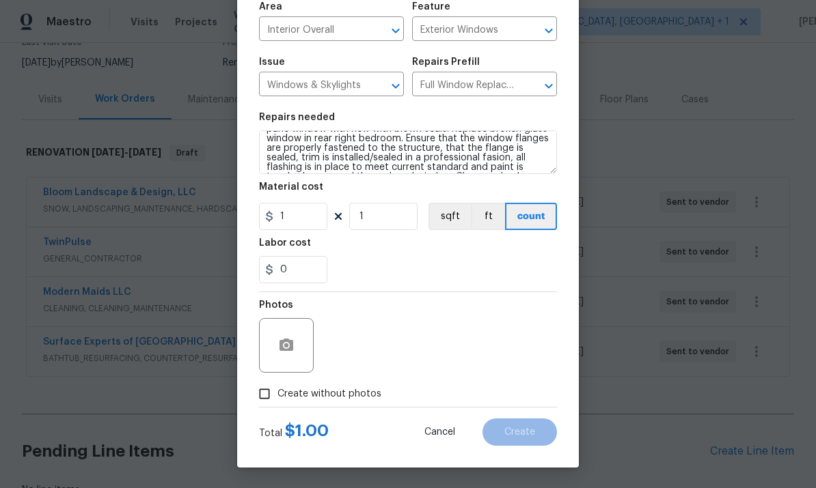
scroll to position [22, 0]
type textarea "Provide quote- Remove and replace tvinyl double hung, dual pane window with new…"
click at [288, 346] on circle "button" at bounding box center [286, 346] width 4 height 4
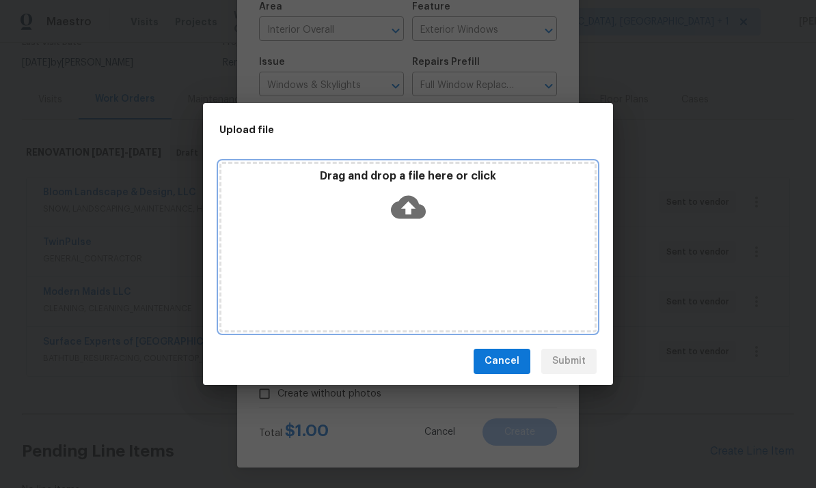
click at [406, 200] on icon at bounding box center [408, 206] width 35 height 23
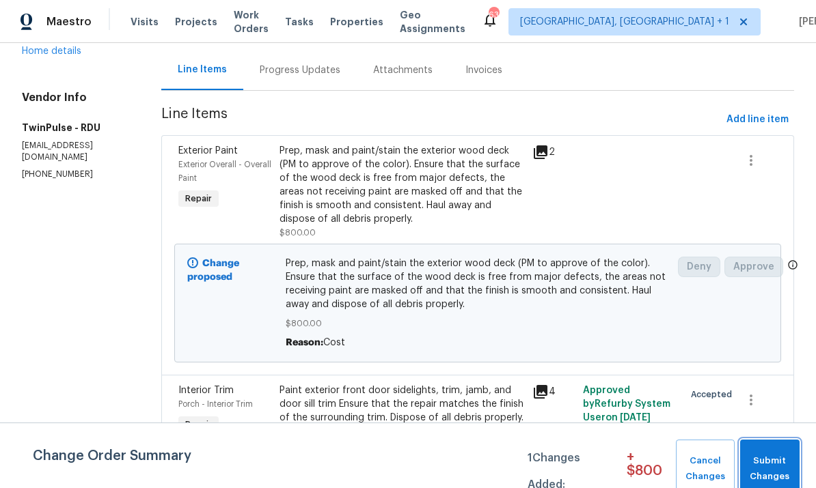
click at [777, 468] on span "Submit Changes" at bounding box center [770, 469] width 46 height 31
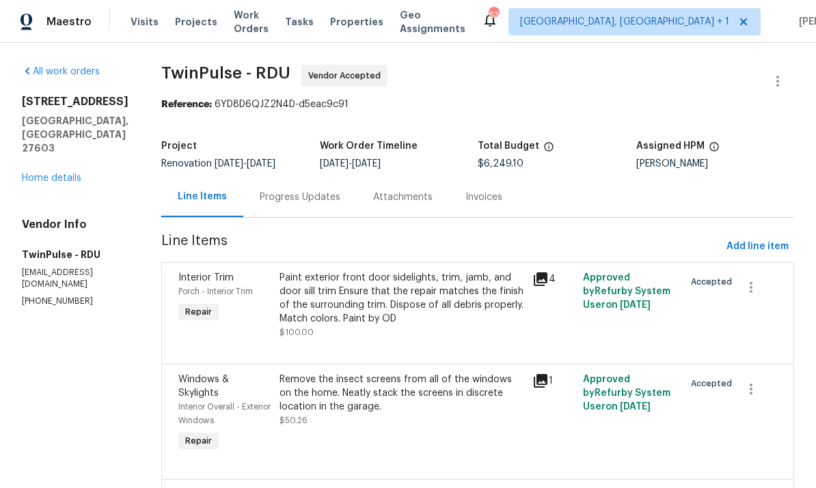
click at [296, 209] on div "Progress Updates" at bounding box center [299, 197] width 113 height 40
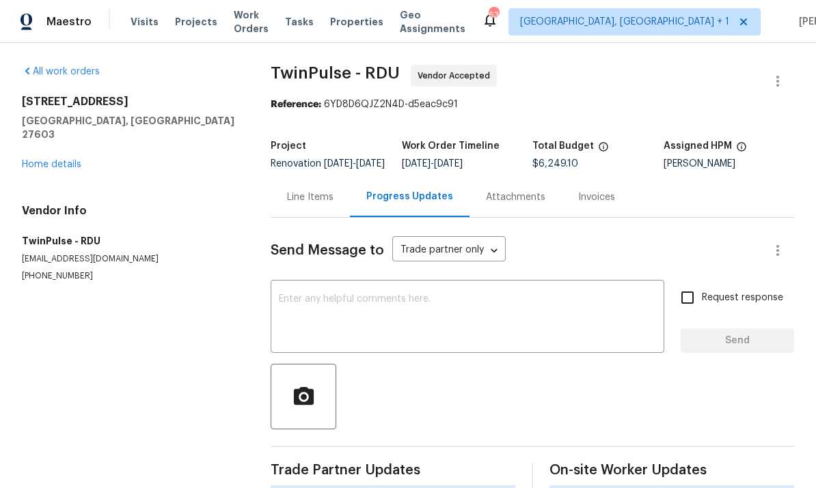
scroll to position [51, 0]
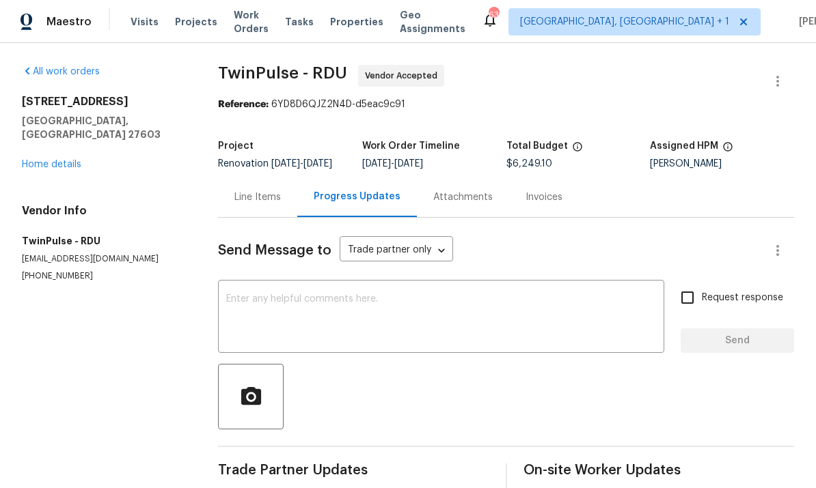
click at [48, 160] on link "Home details" at bounding box center [51, 165] width 59 height 10
